Goal: Task Accomplishment & Management: Manage account settings

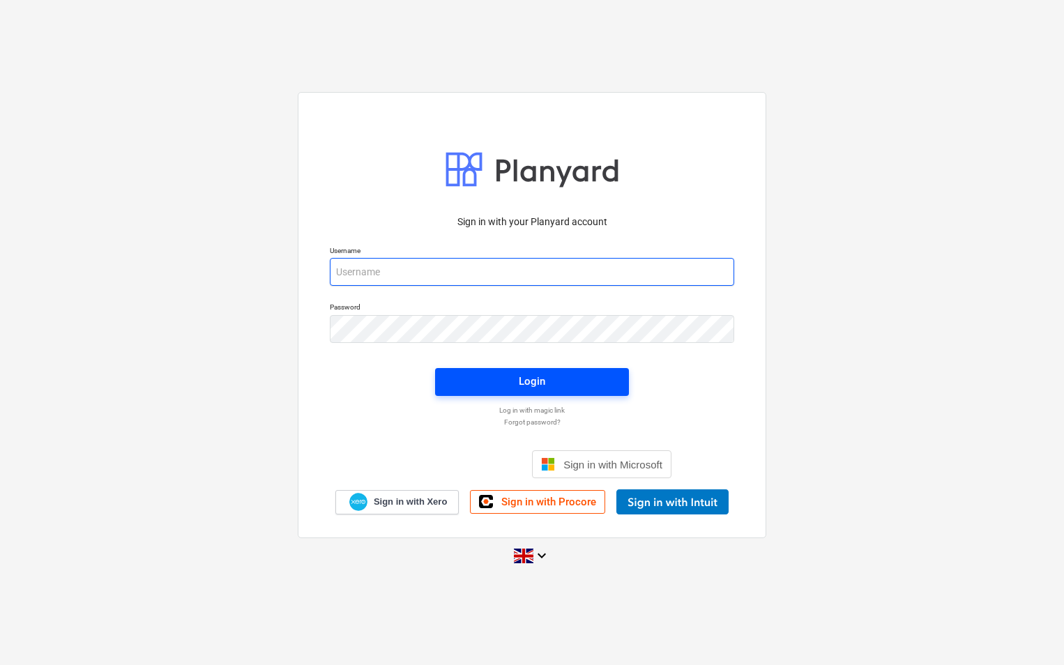
type input "[PERSON_NAME][EMAIL_ADDRESS][PERSON_NAME][DOMAIN_NAME]"
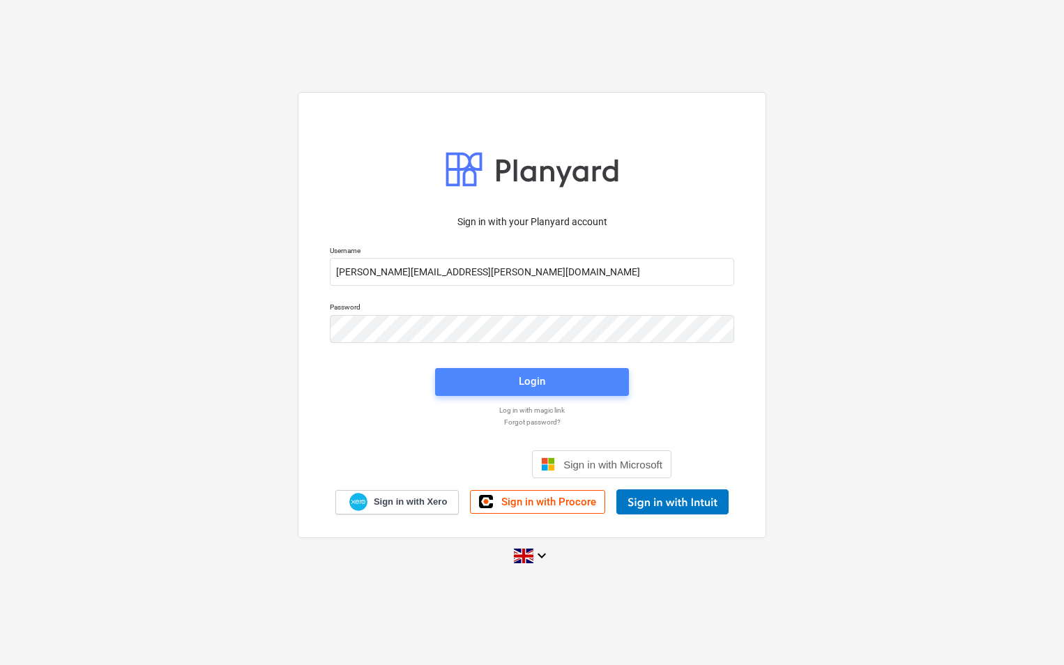
click at [559, 378] on span "Login" at bounding box center [532, 381] width 160 height 18
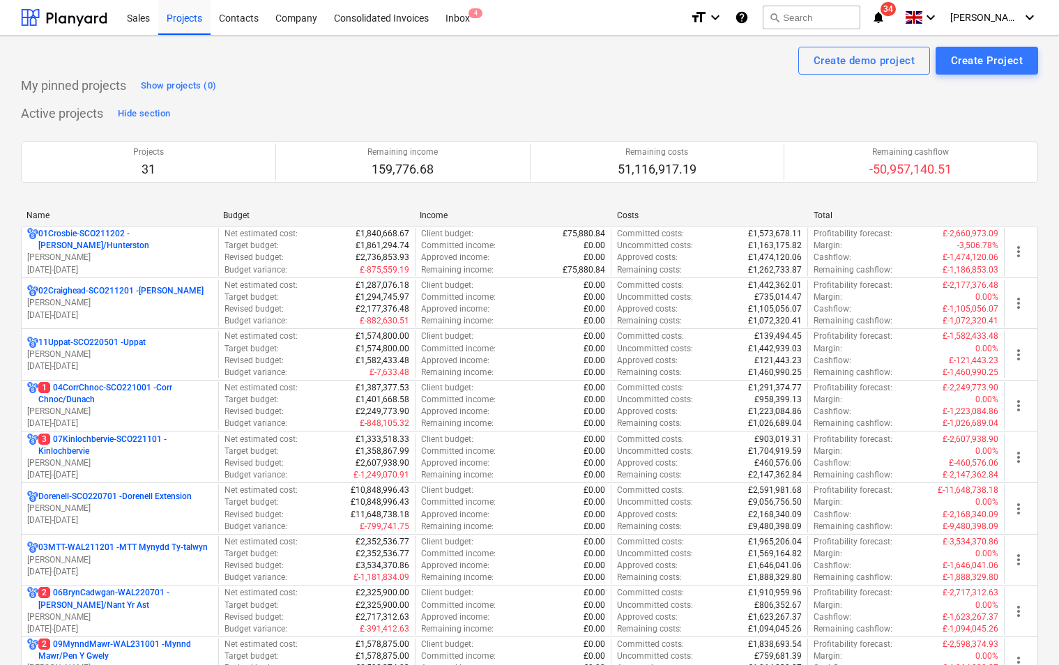
click at [886, 17] on icon "notifications" at bounding box center [879, 17] width 14 height 17
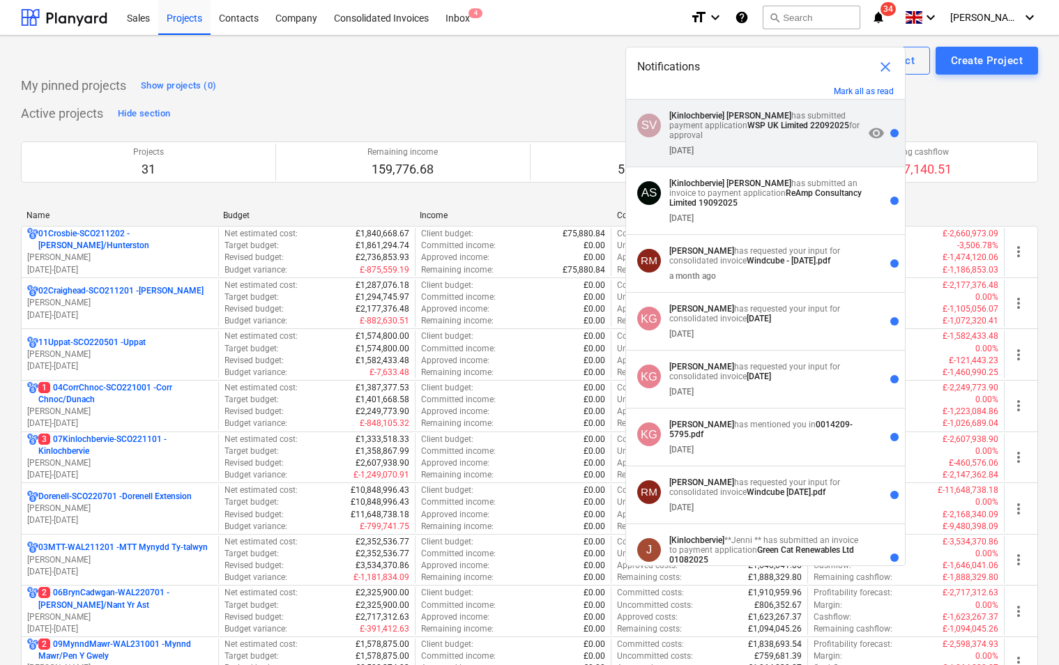
click at [780, 156] on div "SV [Kinlochbervie] [PERSON_NAME] has submitted payment application WSP UK Limit…" at bounding box center [765, 134] width 279 height 68
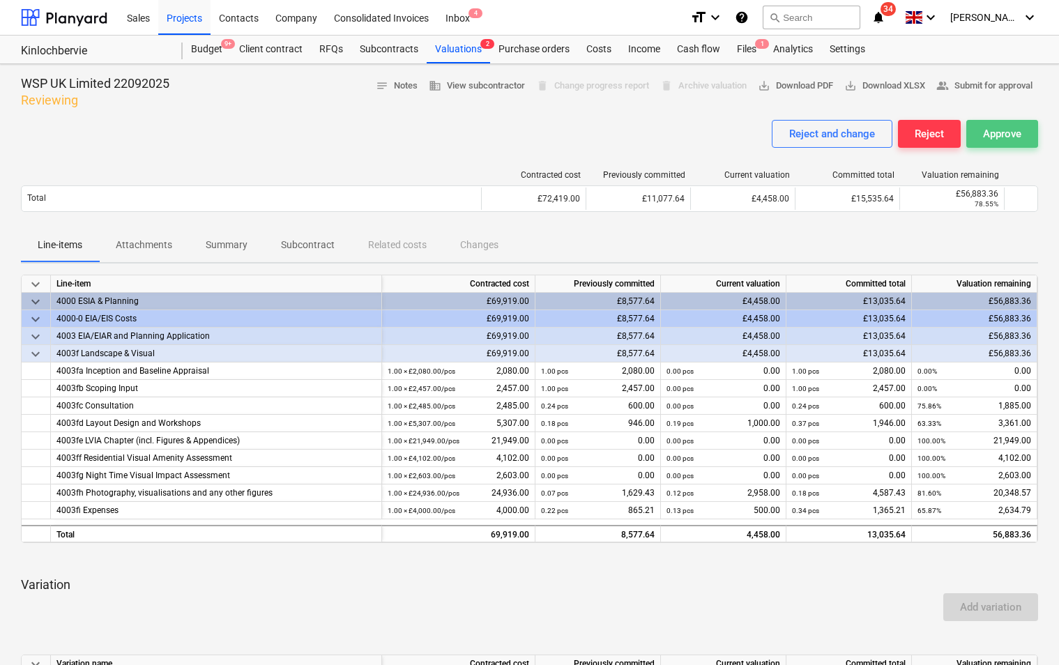
click at [997, 136] on div "Approve" at bounding box center [1002, 134] width 38 height 18
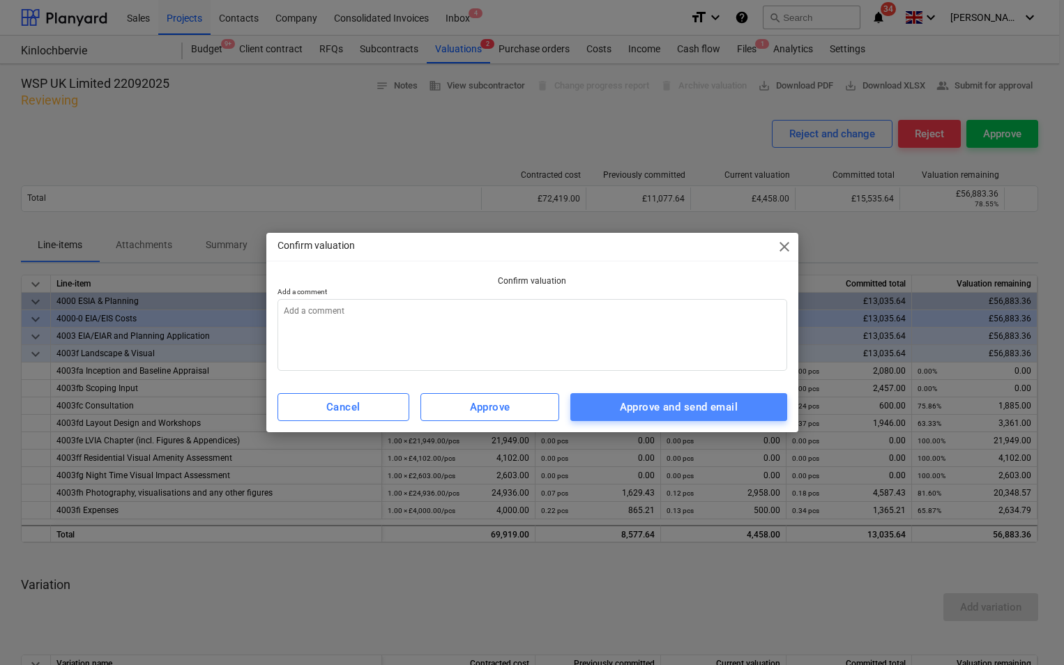
click at [716, 411] on div "Approve and send email" at bounding box center [679, 407] width 118 height 18
type textarea "x"
